Goal: Find specific page/section: Find specific page/section

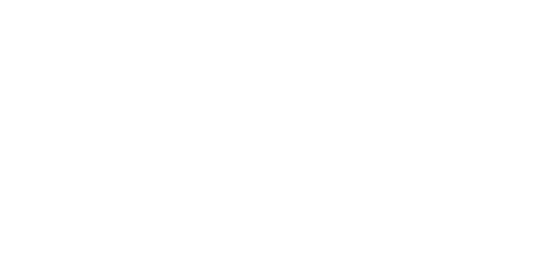
type input "ceba"
